Goal: Information Seeking & Learning: Learn about a topic

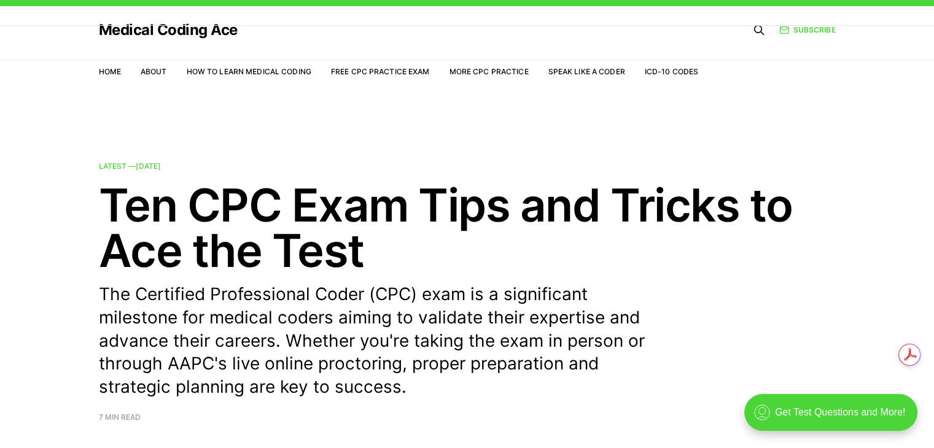
scroll to position [27, 0]
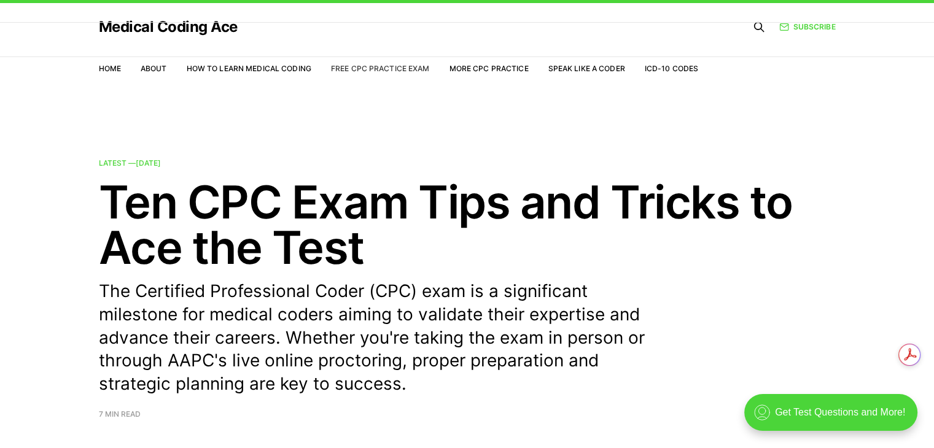
click at [378, 67] on link "Free CPC Practice Exam" at bounding box center [380, 68] width 99 height 9
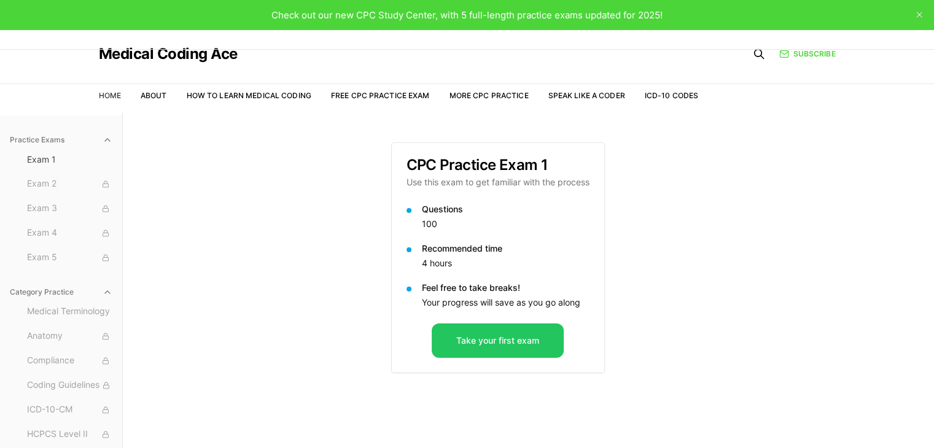
click at [115, 100] on link "Home" at bounding box center [110, 95] width 22 height 9
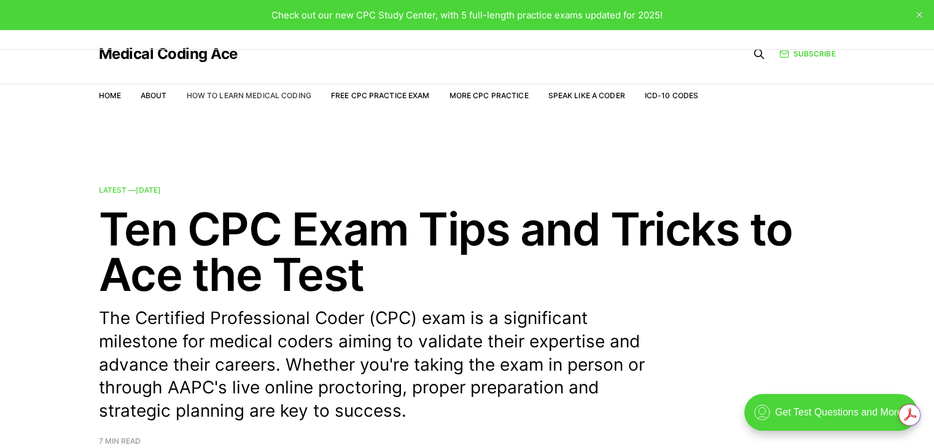
click at [288, 96] on link "How to Learn Medical Coding" at bounding box center [249, 95] width 125 height 9
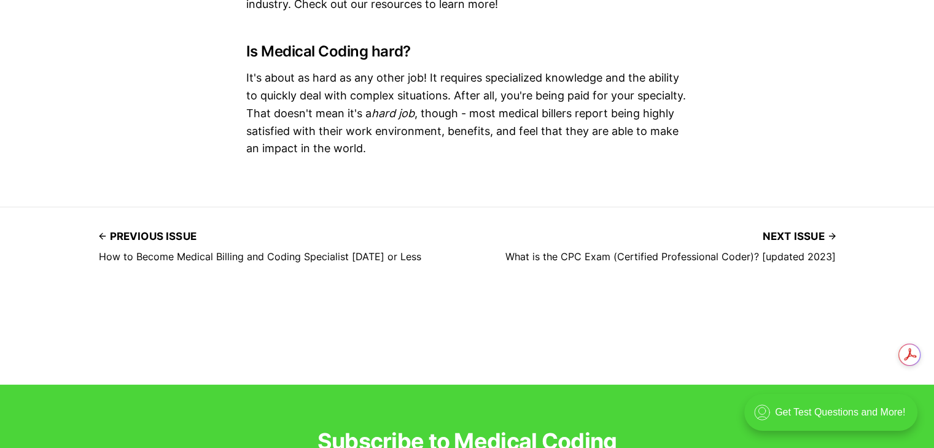
scroll to position [8256, 0]
